Goal: Information Seeking & Learning: Learn about a topic

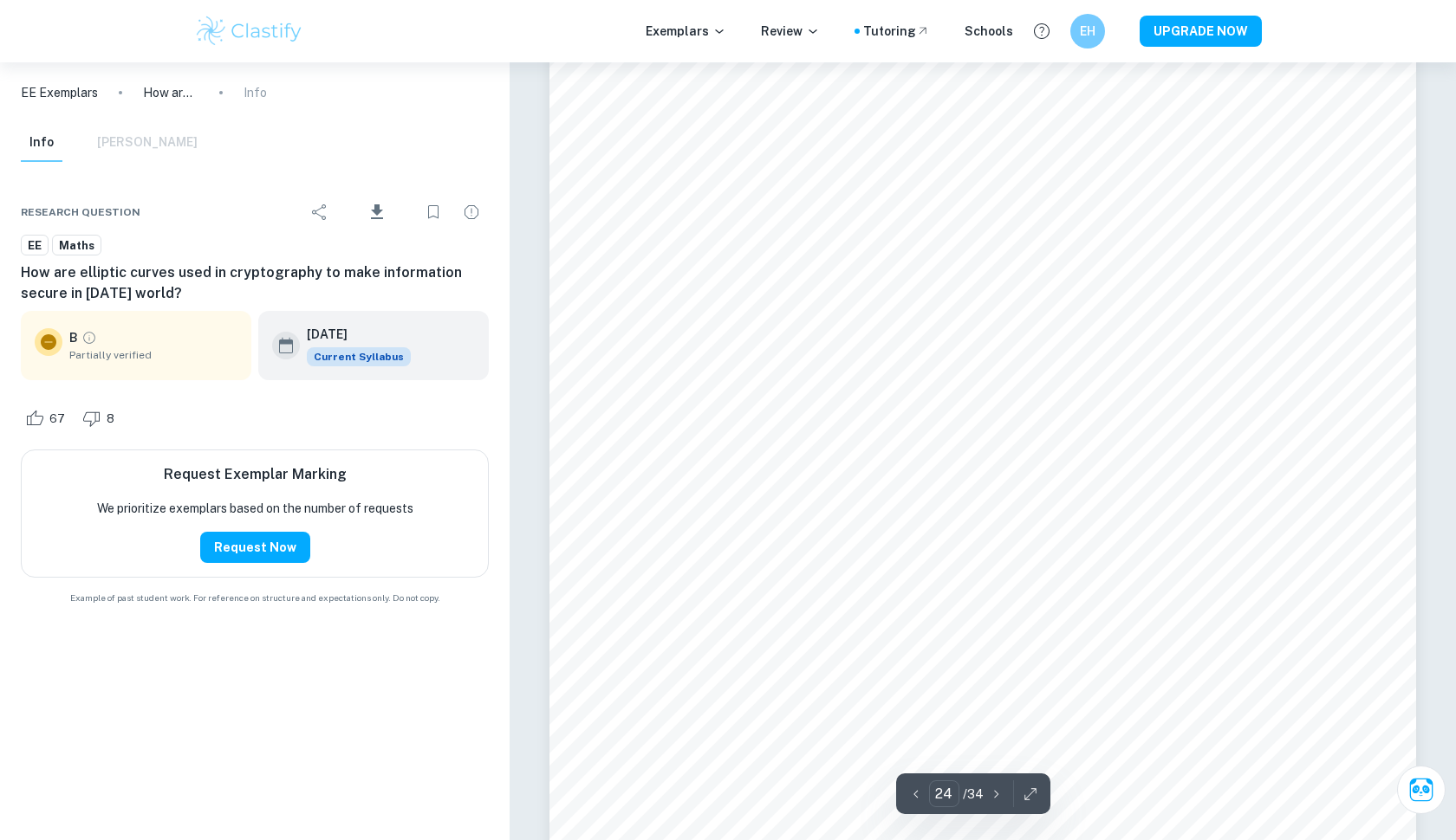
scroll to position [29176, 0]
click at [50, 95] on p "EE Exemplars" at bounding box center [59, 92] width 77 height 19
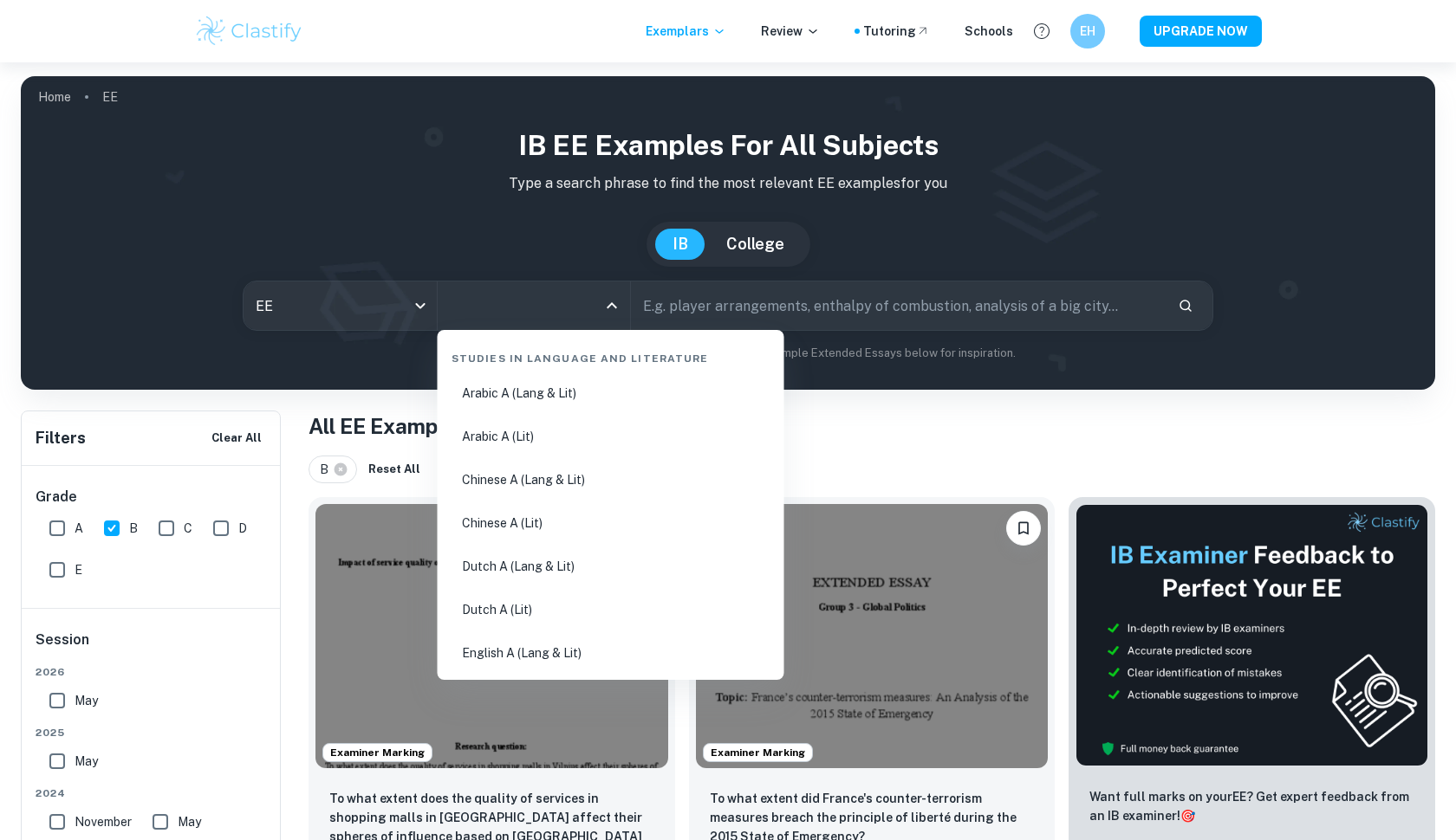
click at [491, 311] on input "All Subjects" at bounding box center [521, 305] width 152 height 33
type input "math"
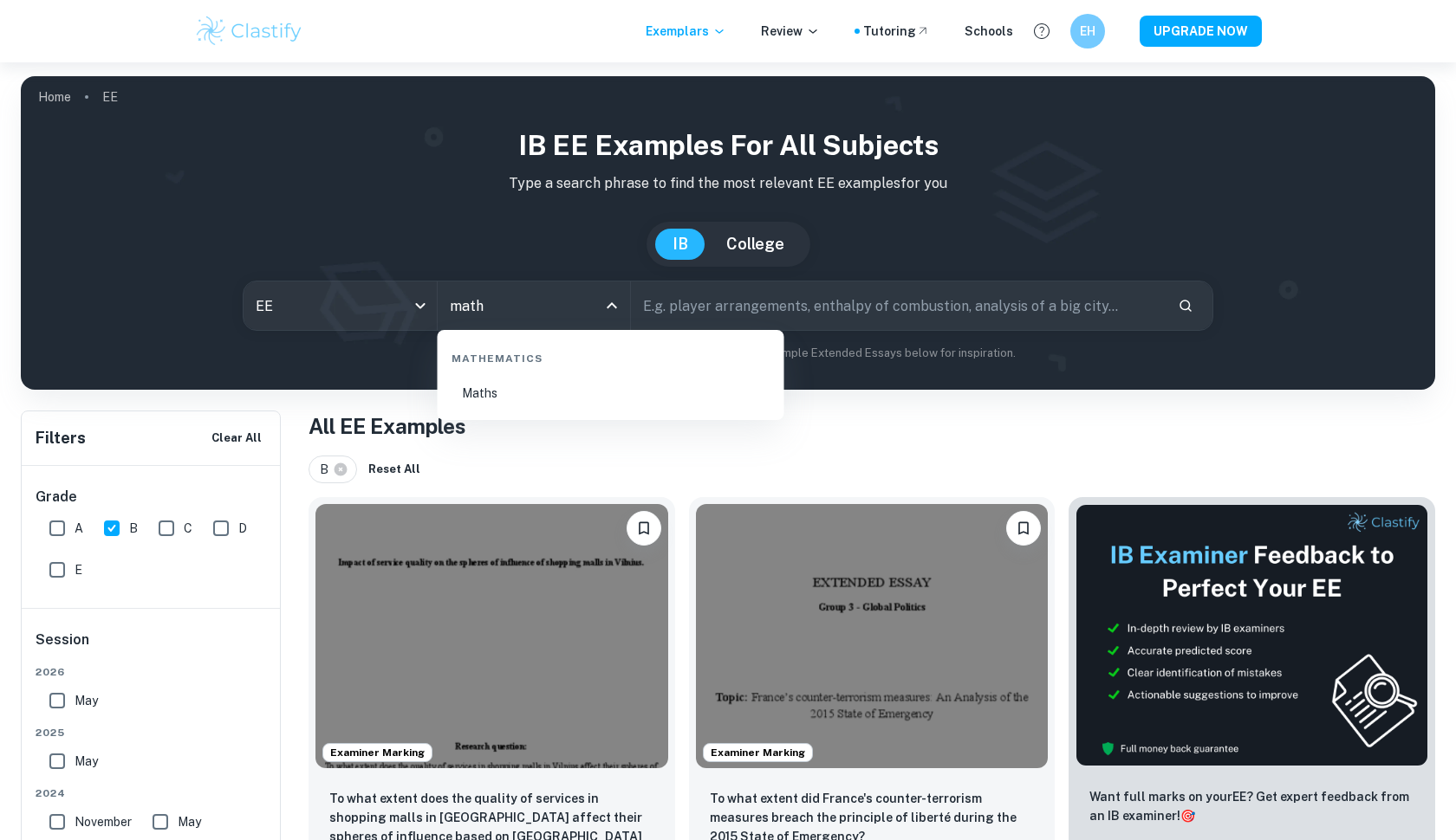
click at [513, 395] on li "Maths" at bounding box center [610, 393] width 333 height 39
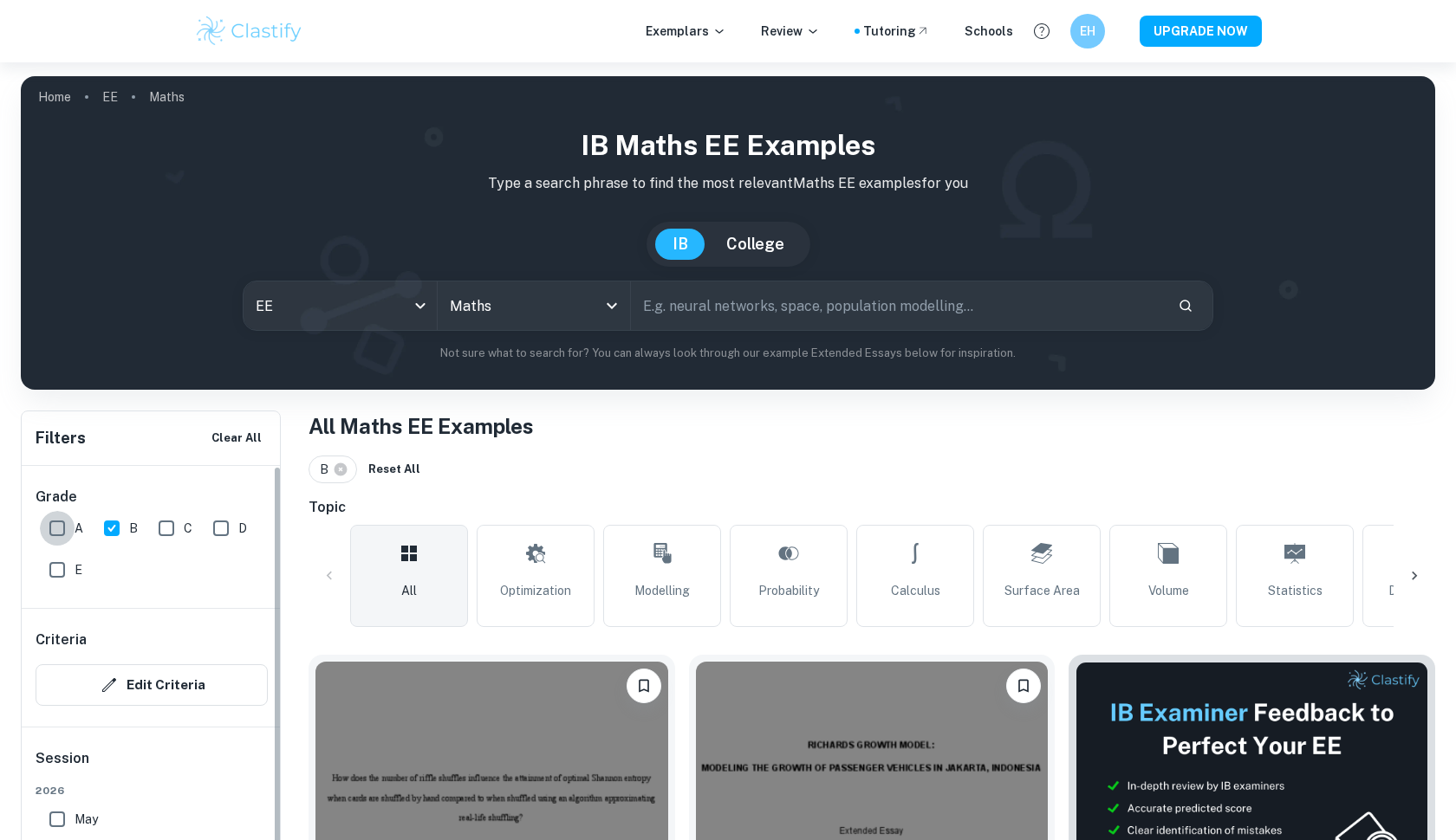
drag, startPoint x: 61, startPoint y: 526, endPoint x: 200, endPoint y: 539, distance: 139.6
click at [61, 526] on input "A" at bounding box center [57, 528] width 35 height 35
checkbox input "true"
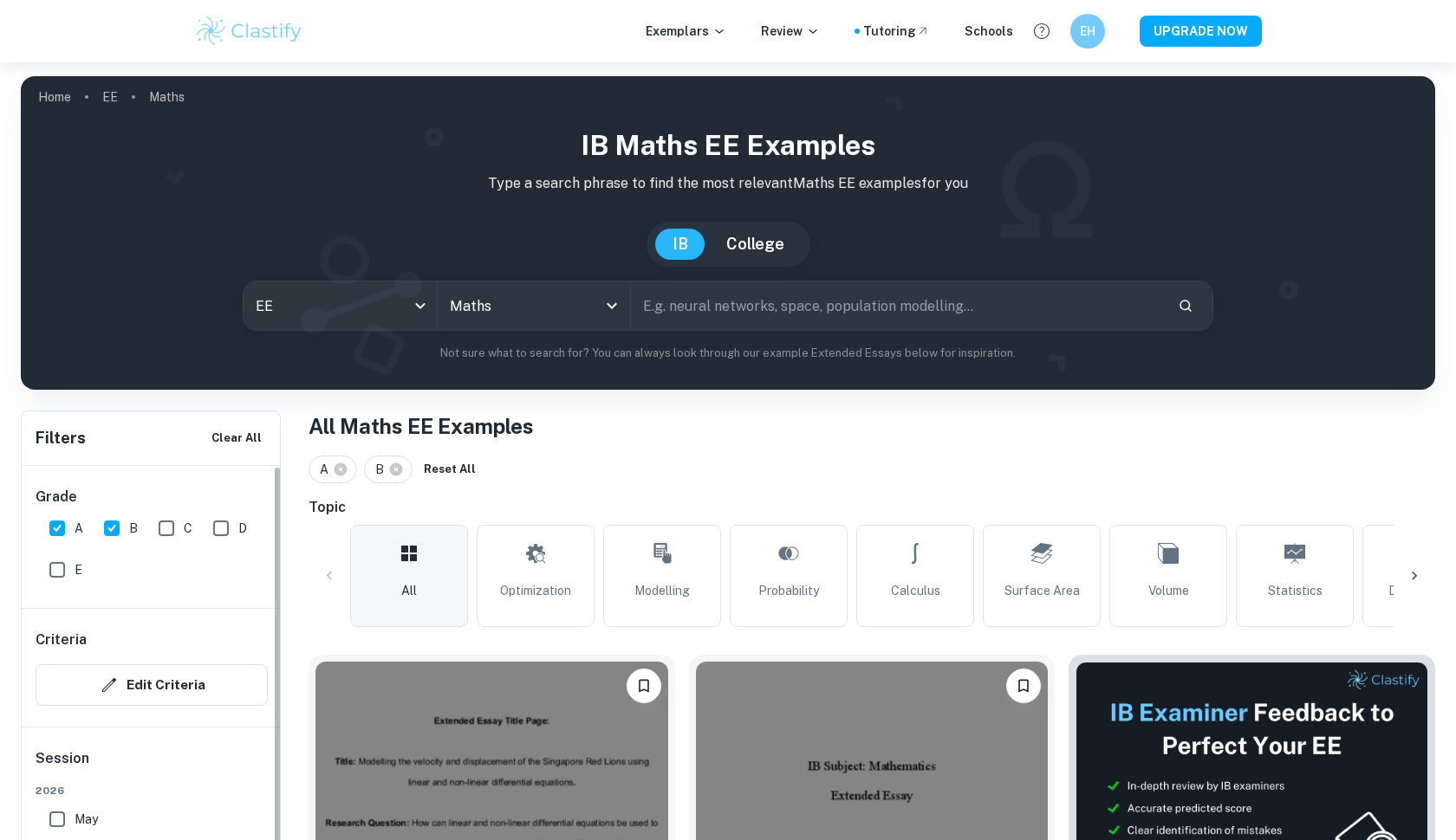
click at [98, 529] on input "B" at bounding box center [111, 528] width 35 height 35
checkbox input "false"
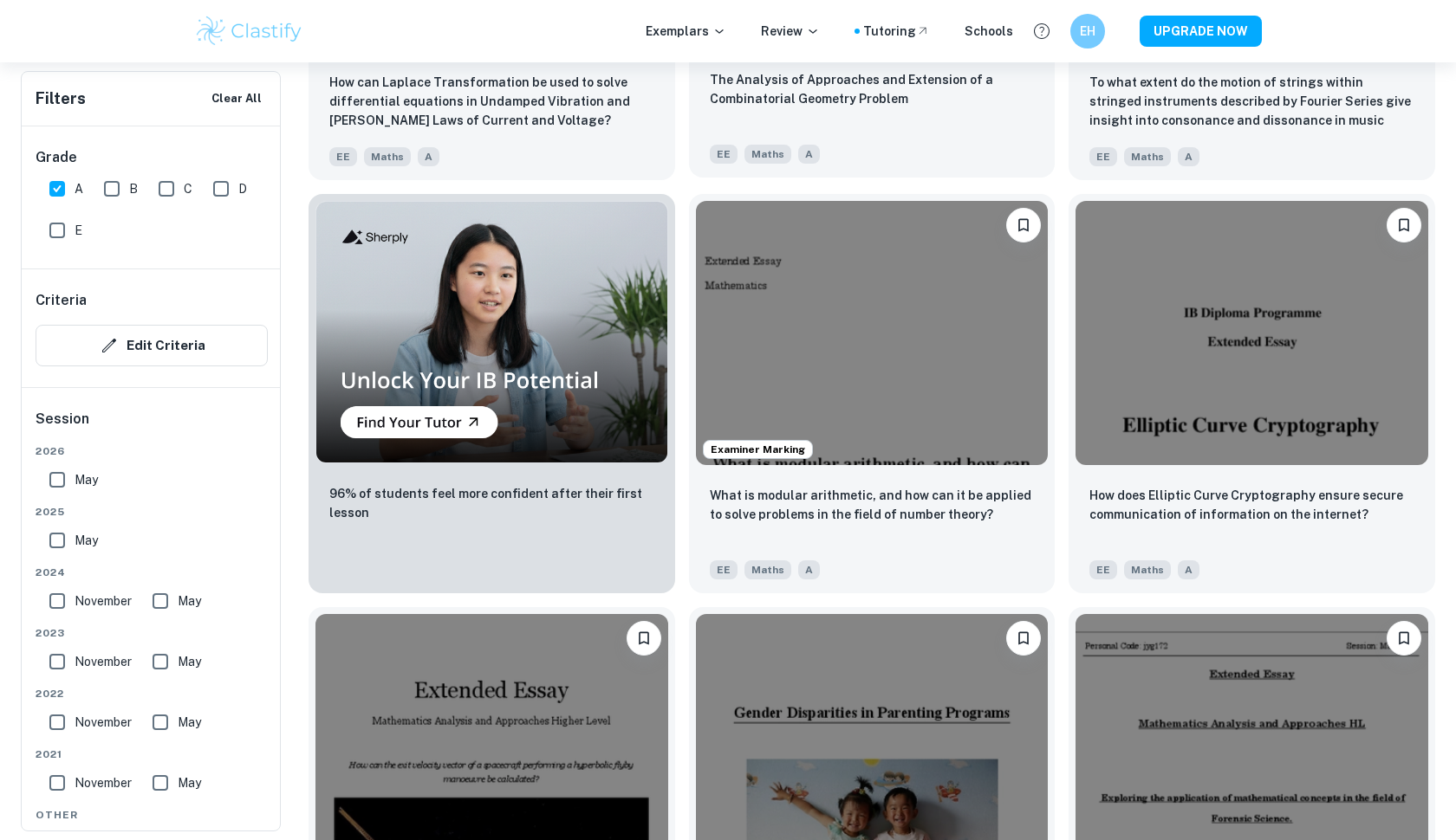
scroll to position [1285, 0]
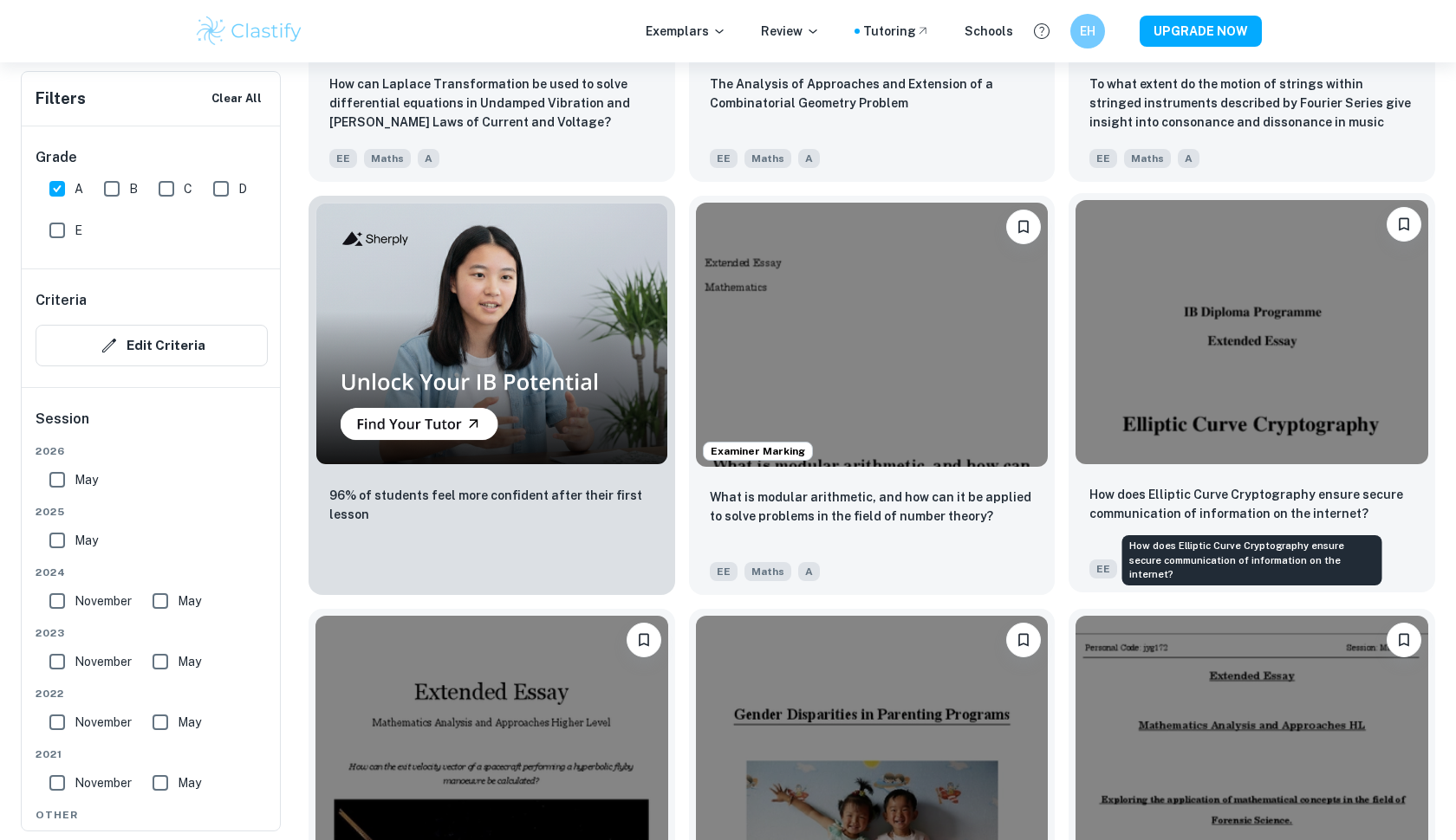
click at [1224, 522] on p "How does Elliptic Curve Cryptography ensure secure communication of information…" at bounding box center [1251, 504] width 325 height 38
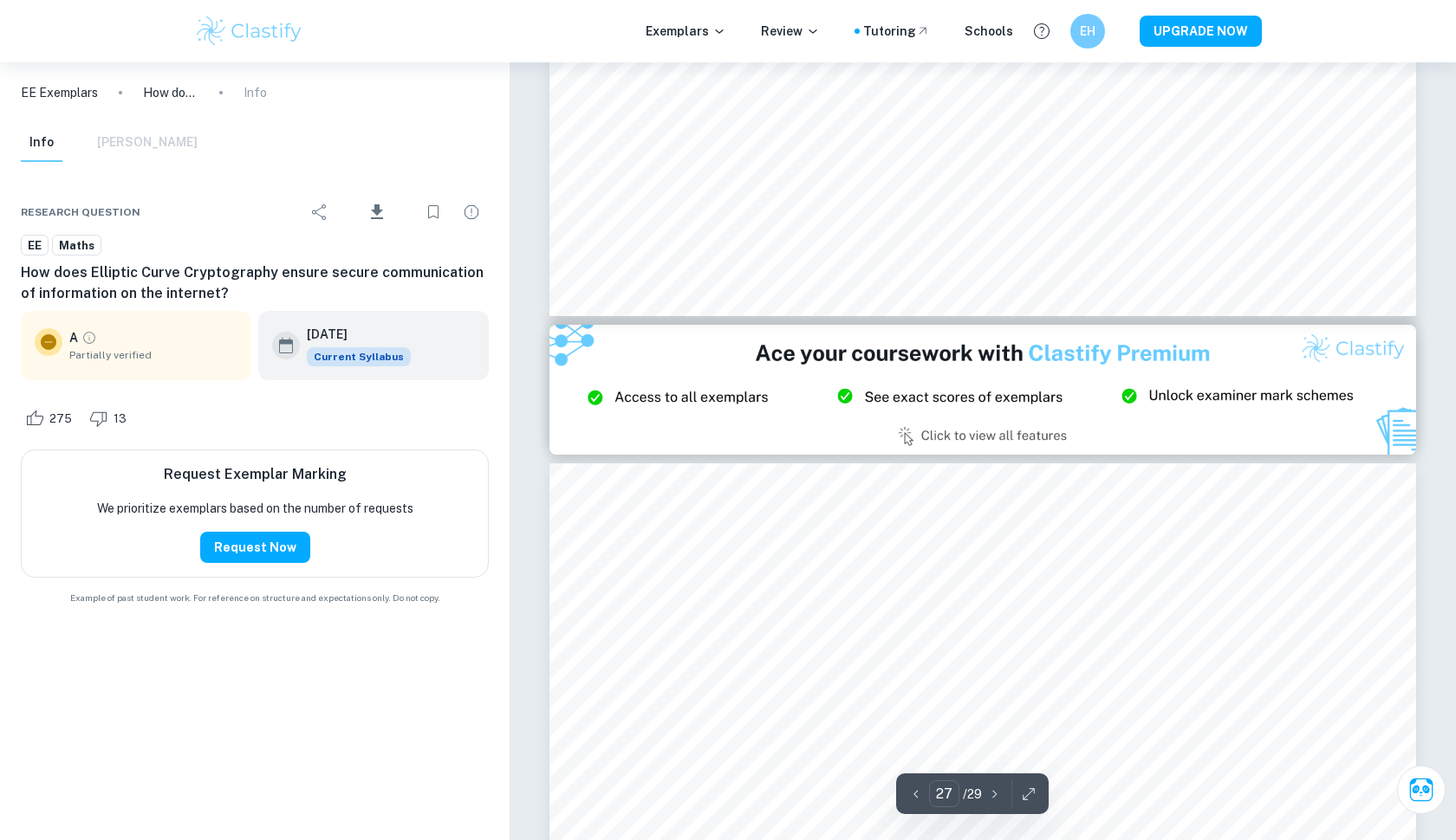
type input "26"
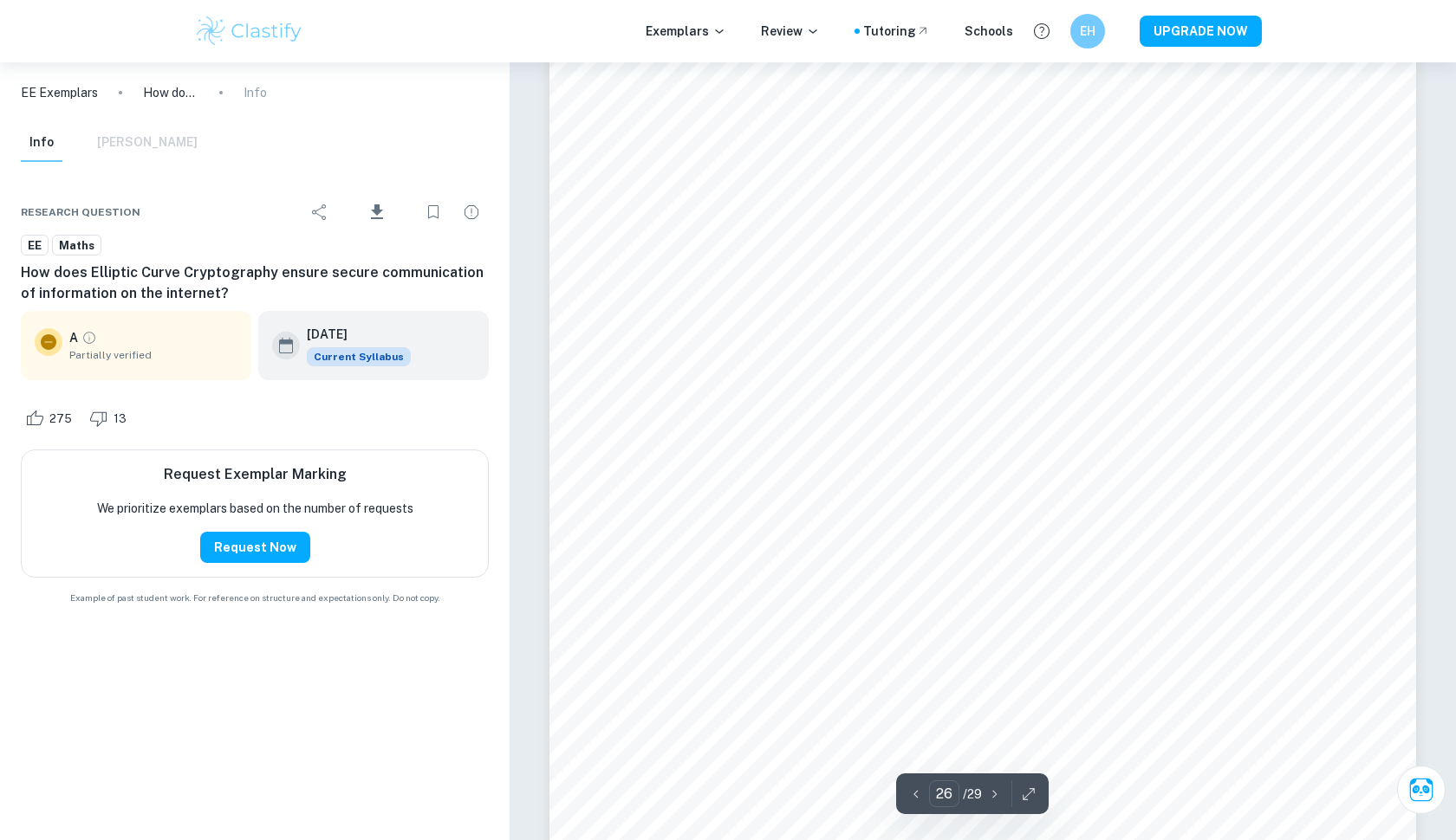
scroll to position [31695, 0]
